Goal: Task Accomplishment & Management: Complete application form

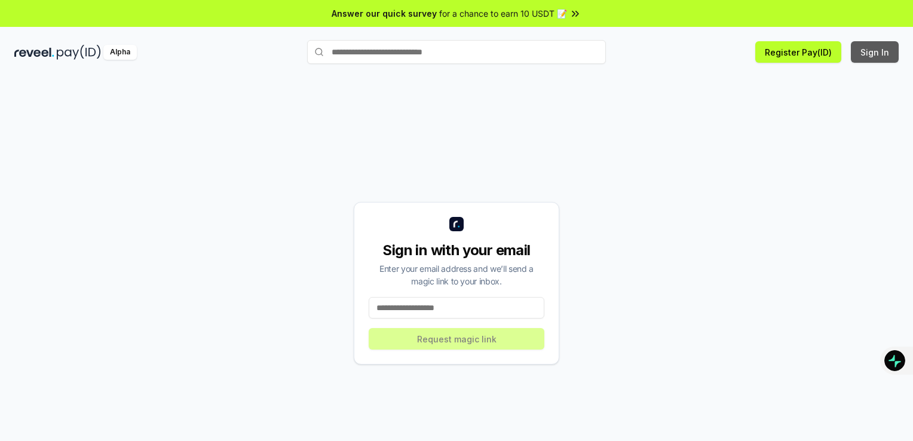
click at [864, 46] on button "Sign In" at bounding box center [875, 52] width 48 height 22
click at [442, 308] on input at bounding box center [457, 308] width 176 height 22
type input "**********"
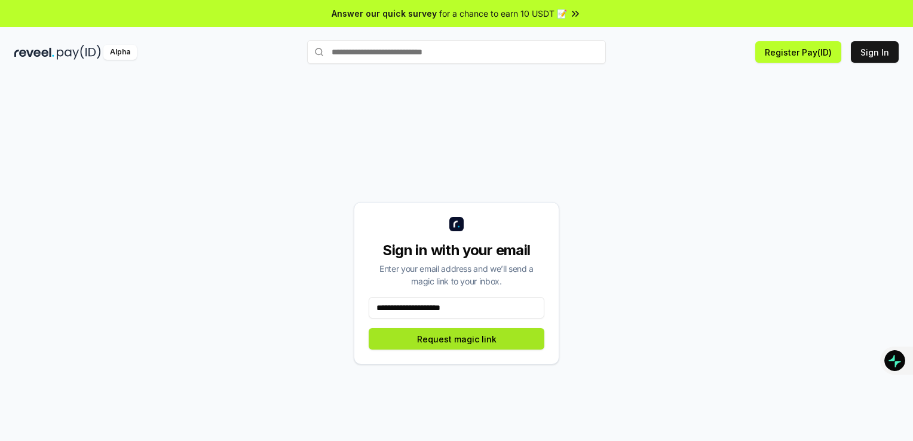
click at [457, 338] on button "Request magic link" at bounding box center [457, 339] width 176 height 22
